Goal: Task Accomplishment & Management: Use online tool/utility

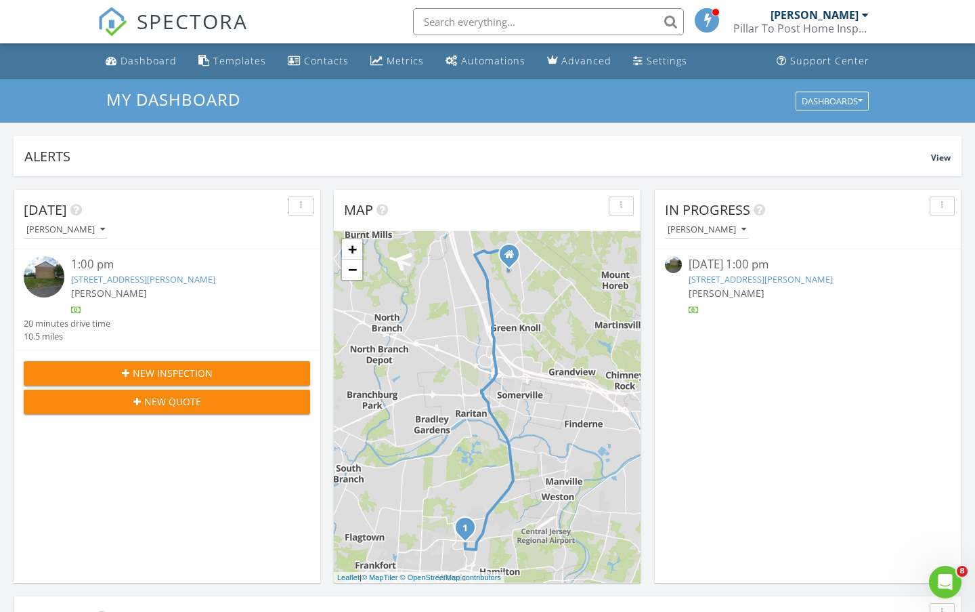
scroll to position [1254, 996]
click at [168, 280] on link "[STREET_ADDRESS][PERSON_NAME]" at bounding box center [143, 279] width 144 height 12
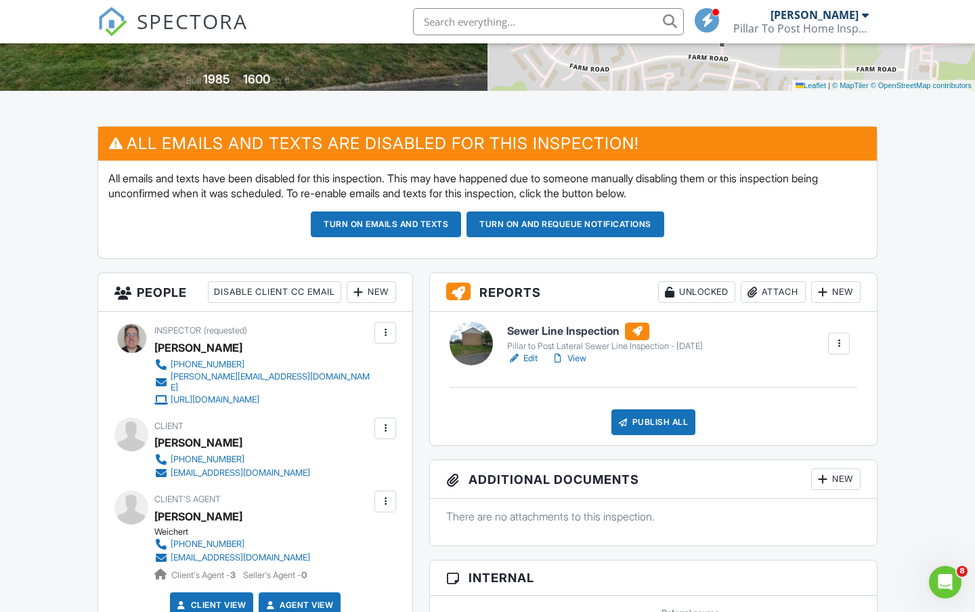
click at [579, 327] on h6 "Sewer Line Inspection" at bounding box center [605, 331] width 196 height 18
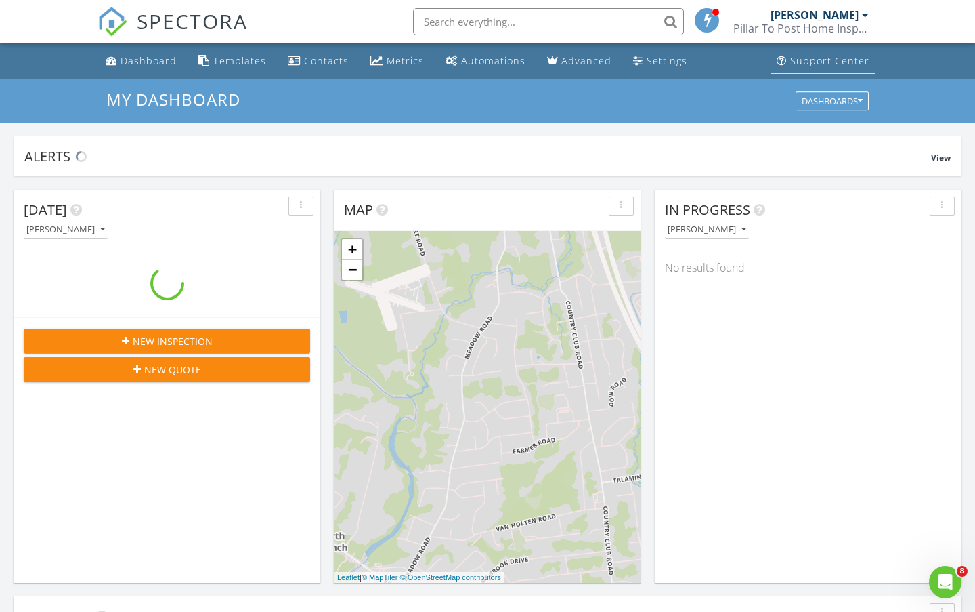
scroll to position [1254, 996]
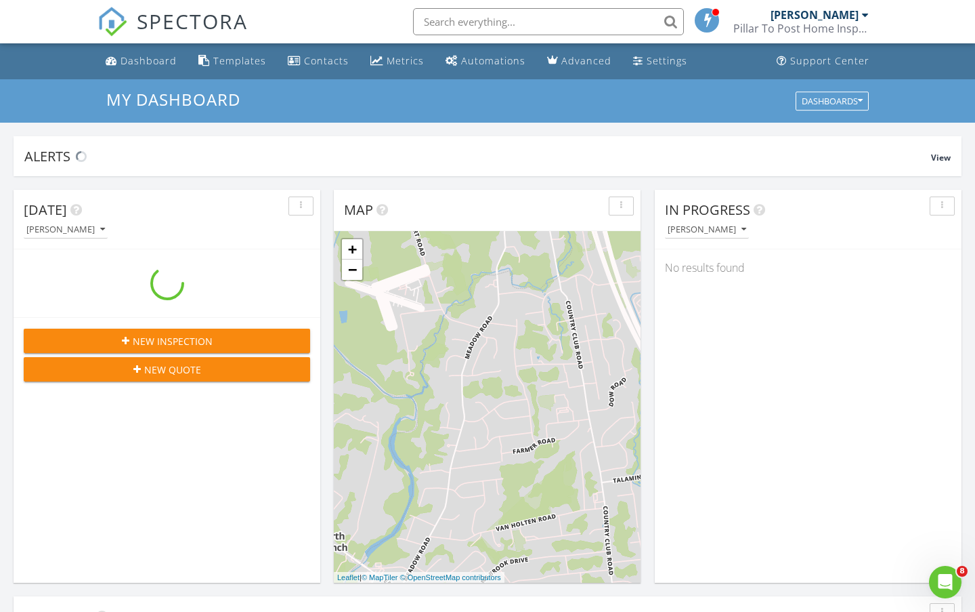
click at [828, 27] on div "Pillar To Post Home Inspectors - The [PERSON_NAME] Team" at bounding box center [801, 29] width 135 height 14
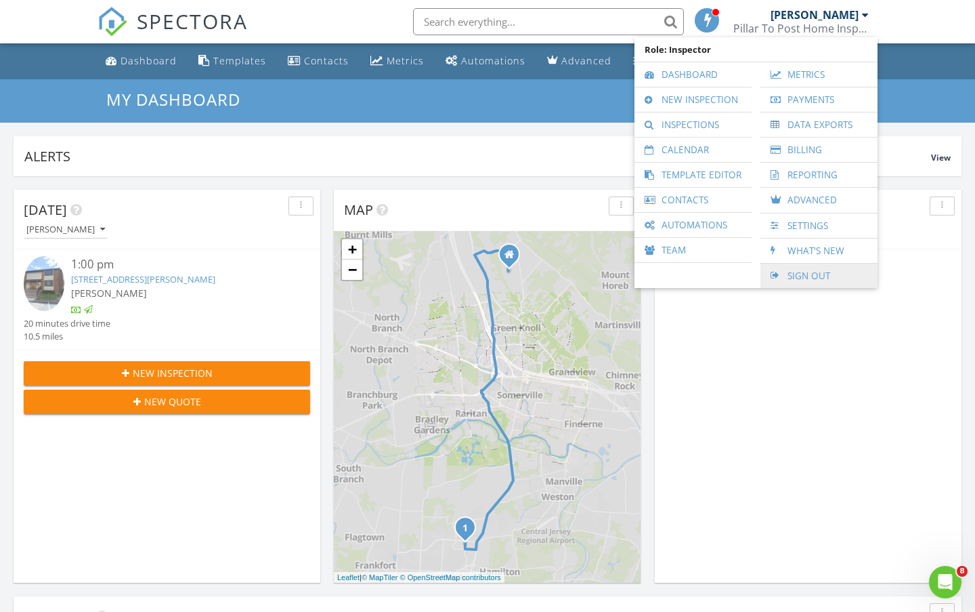
click at [812, 280] on link "Sign Out" at bounding box center [819, 275] width 104 height 24
